Goal: Transaction & Acquisition: Subscribe to service/newsletter

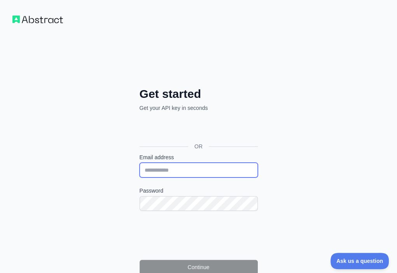
click at [140, 163] on input "Email address" at bounding box center [199, 170] width 118 height 15
paste input "**********"
type input "**********"
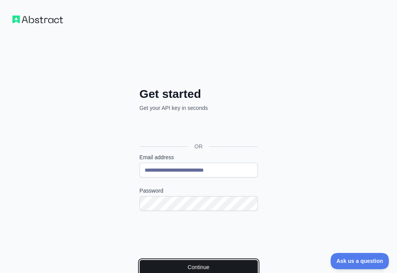
click at [140, 260] on button "Continue" at bounding box center [199, 267] width 118 height 15
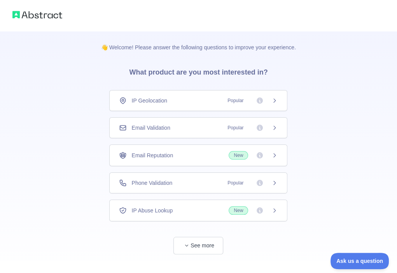
click at [192, 122] on div "Email Validation Popular" at bounding box center [198, 127] width 178 height 21
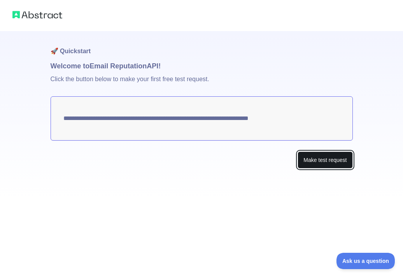
click at [312, 157] on button "Make test request" at bounding box center [324, 160] width 55 height 17
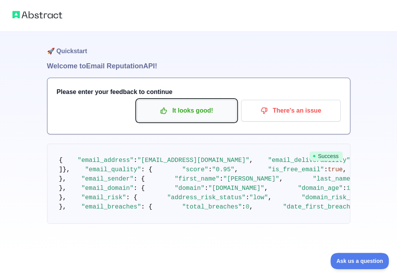
click at [185, 115] on p "It looks good!" at bounding box center [187, 110] width 88 height 13
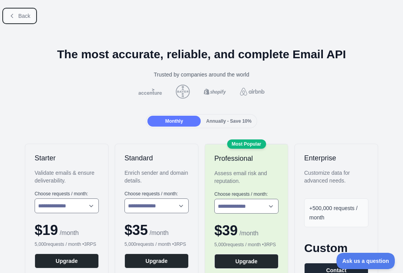
click at [22, 21] on button "Back" at bounding box center [19, 15] width 31 height 13
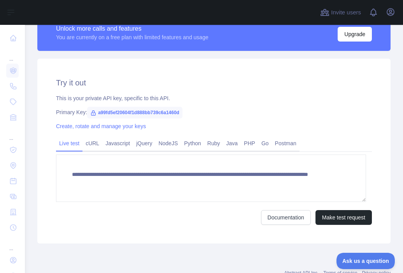
scroll to position [233, 0]
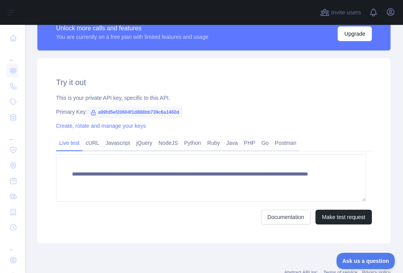
click at [159, 114] on span "a99fd5ef20604f1d888bb739c6a1460d" at bounding box center [134, 112] width 95 height 12
copy span "a99fd5ef20604f1d888bb739c6a1460d"
